Goal: Find specific page/section: Find specific page/section

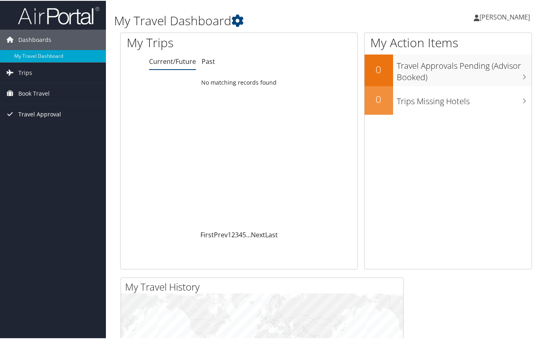
click at [34, 114] on span "Travel Approval" at bounding box center [39, 114] width 43 height 20
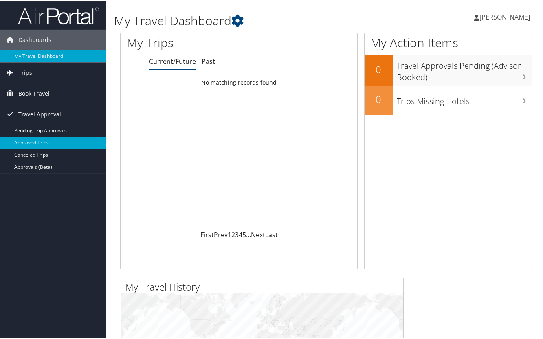
click at [34, 139] on link "Approved Trips" at bounding box center [53, 142] width 106 height 12
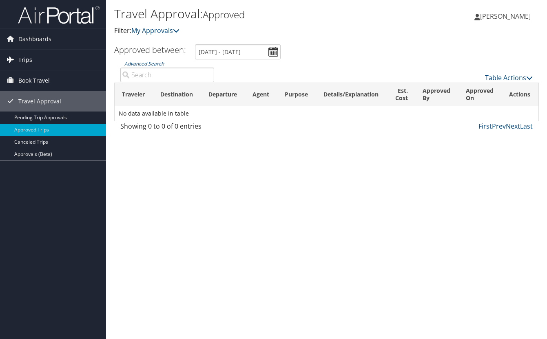
click at [34, 64] on link "Trips" at bounding box center [53, 60] width 106 height 20
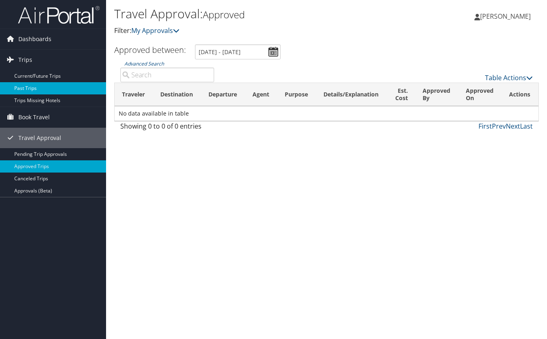
click at [29, 90] on link "Past Trips" at bounding box center [53, 88] width 106 height 12
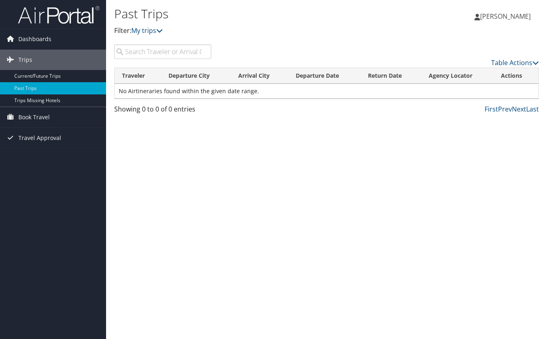
click at [218, 91] on td "No Airtineraries found within the given date range." at bounding box center [326, 91] width 423 height 15
click at [53, 102] on link "Trips Missing Hotels" at bounding box center [53, 101] width 106 height 12
